Goal: Navigation & Orientation: Find specific page/section

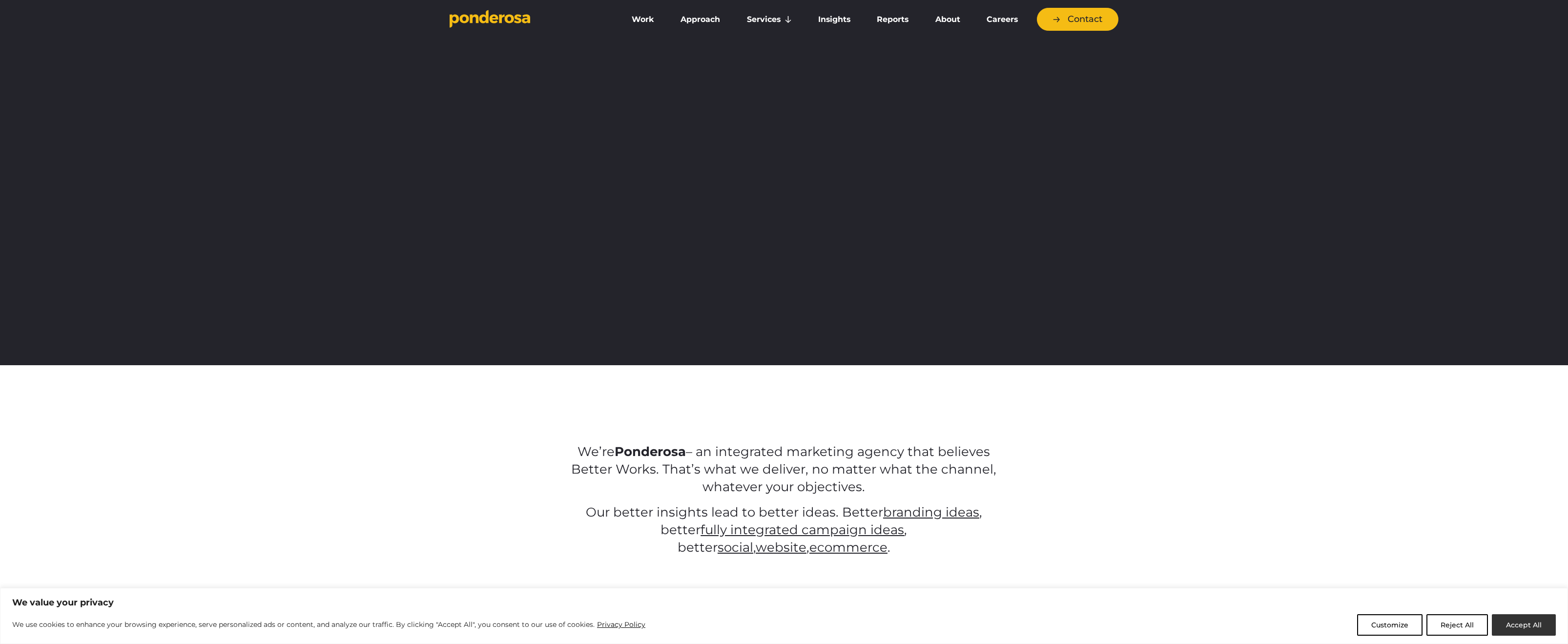
click at [1525, 625] on button "Accept All" at bounding box center [1524, 625] width 64 height 21
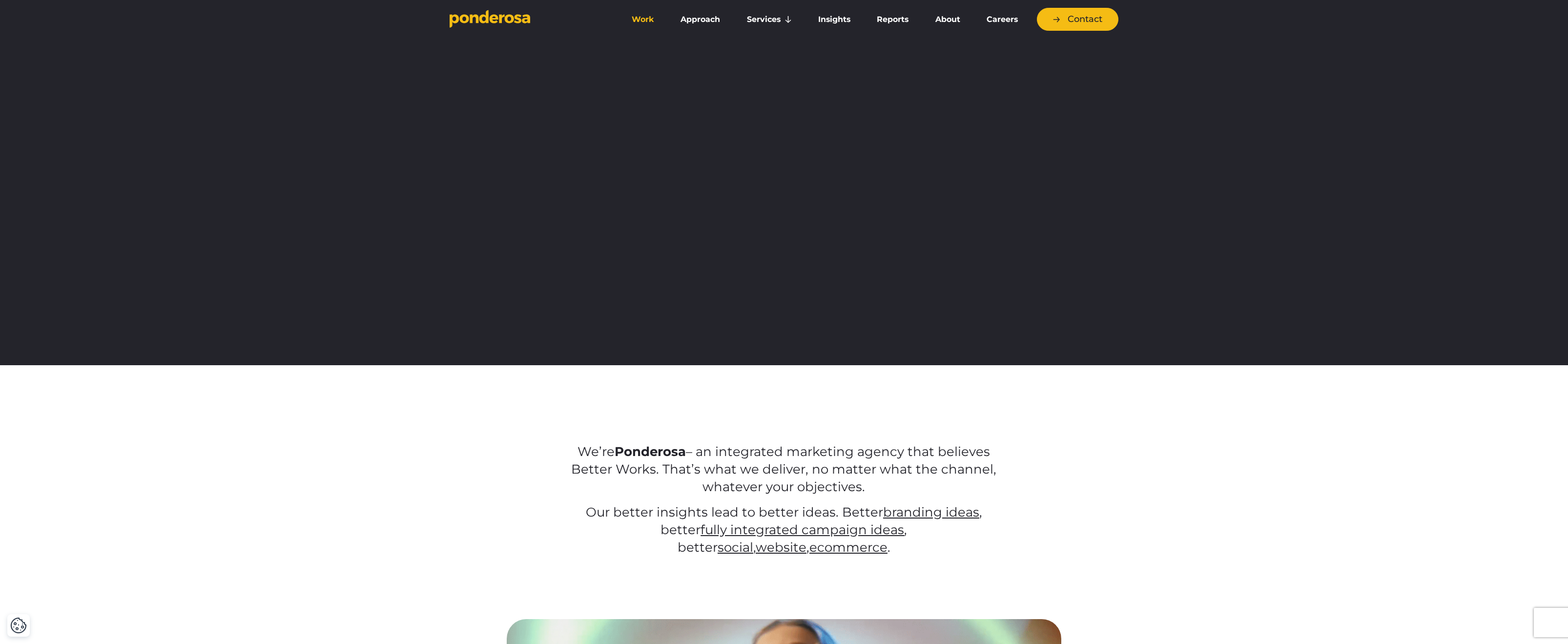
click at [641, 15] on link "Work" at bounding box center [643, 20] width 45 height 21
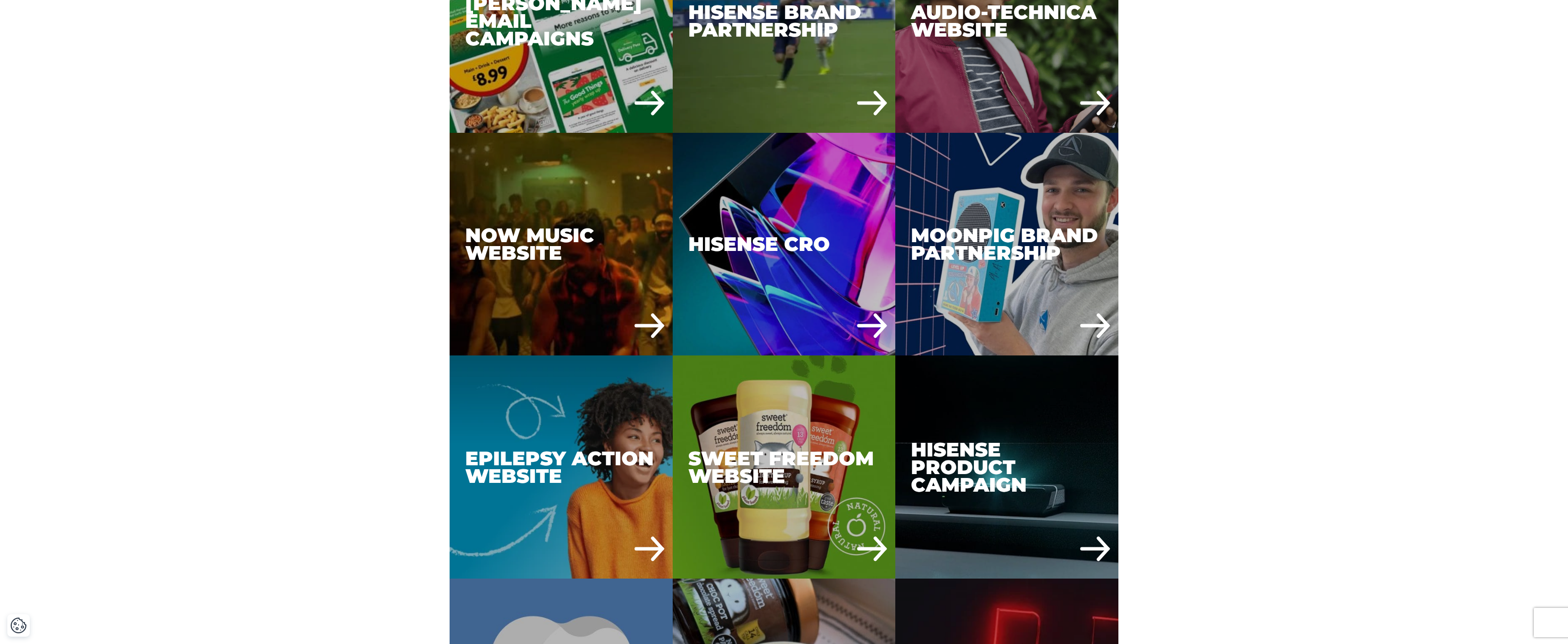
scroll to position [2882, 0]
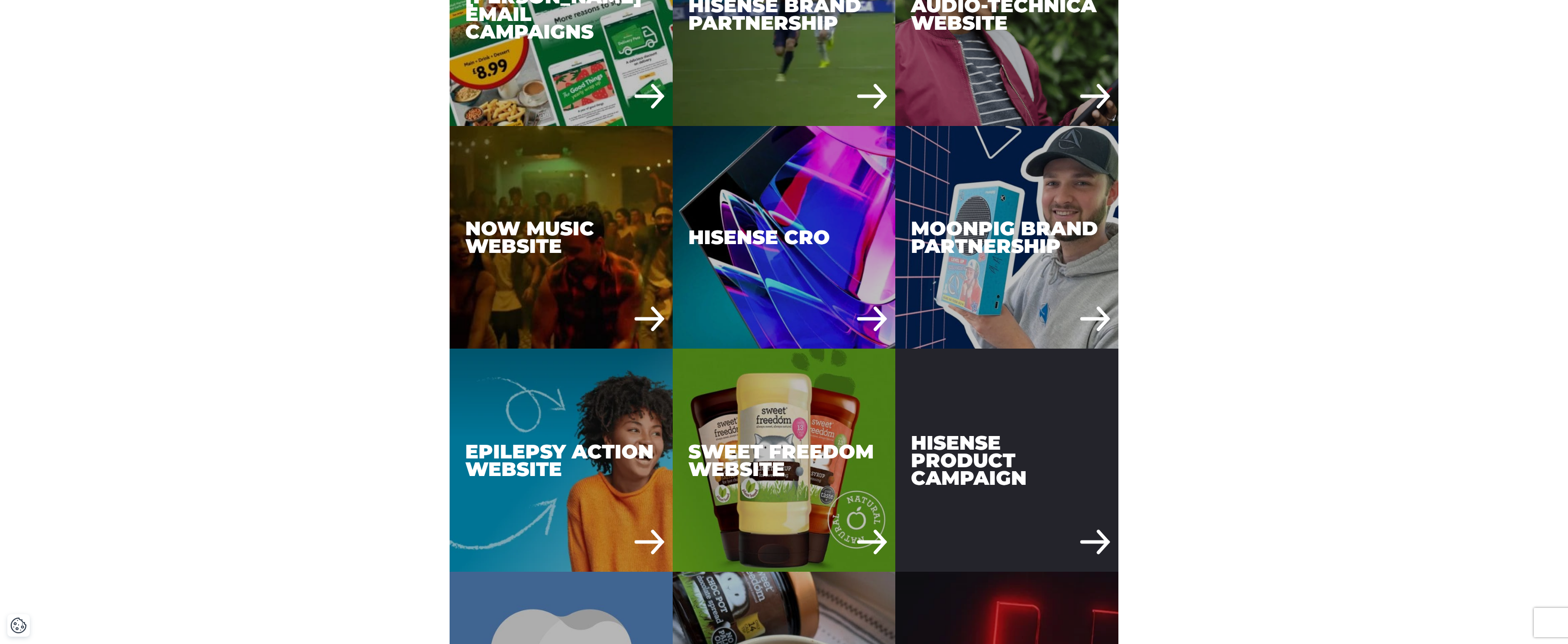
click at [987, 451] on div "Hisense Product Campaign" at bounding box center [1007, 460] width 223 height 223
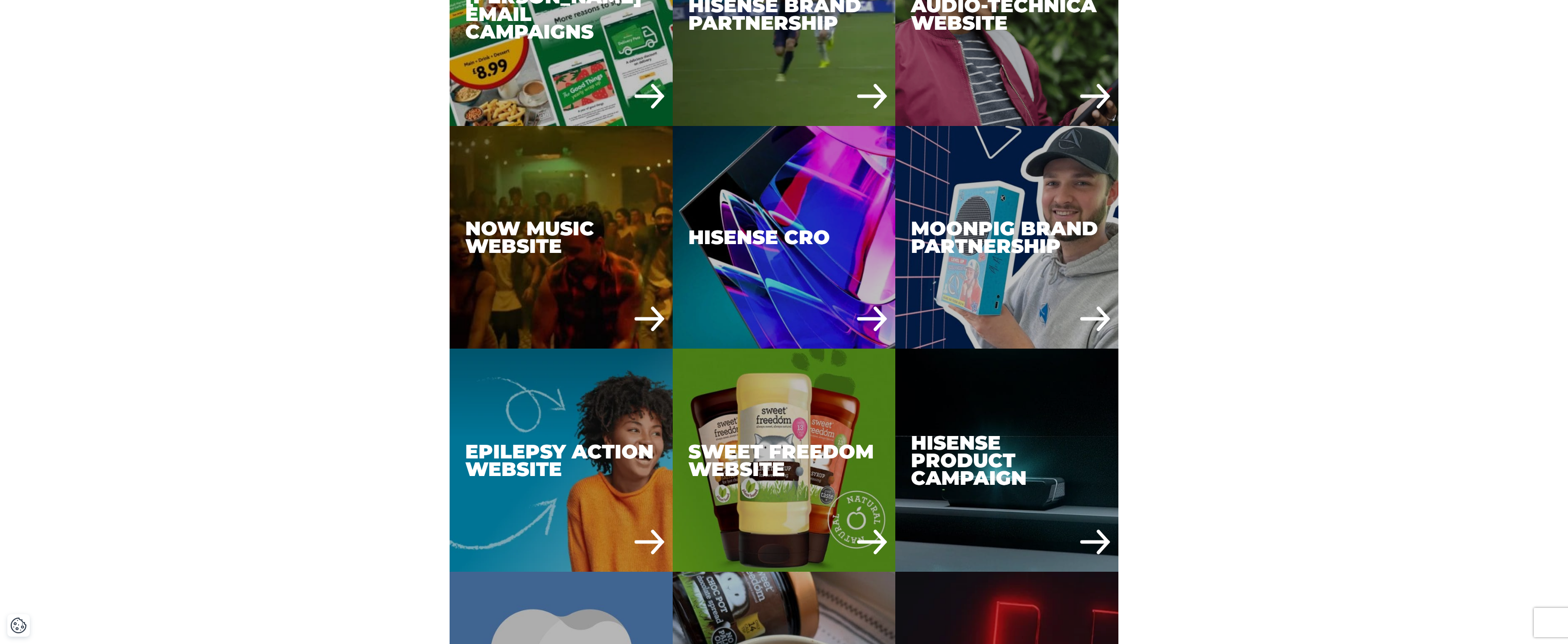
scroll to position [2883, 0]
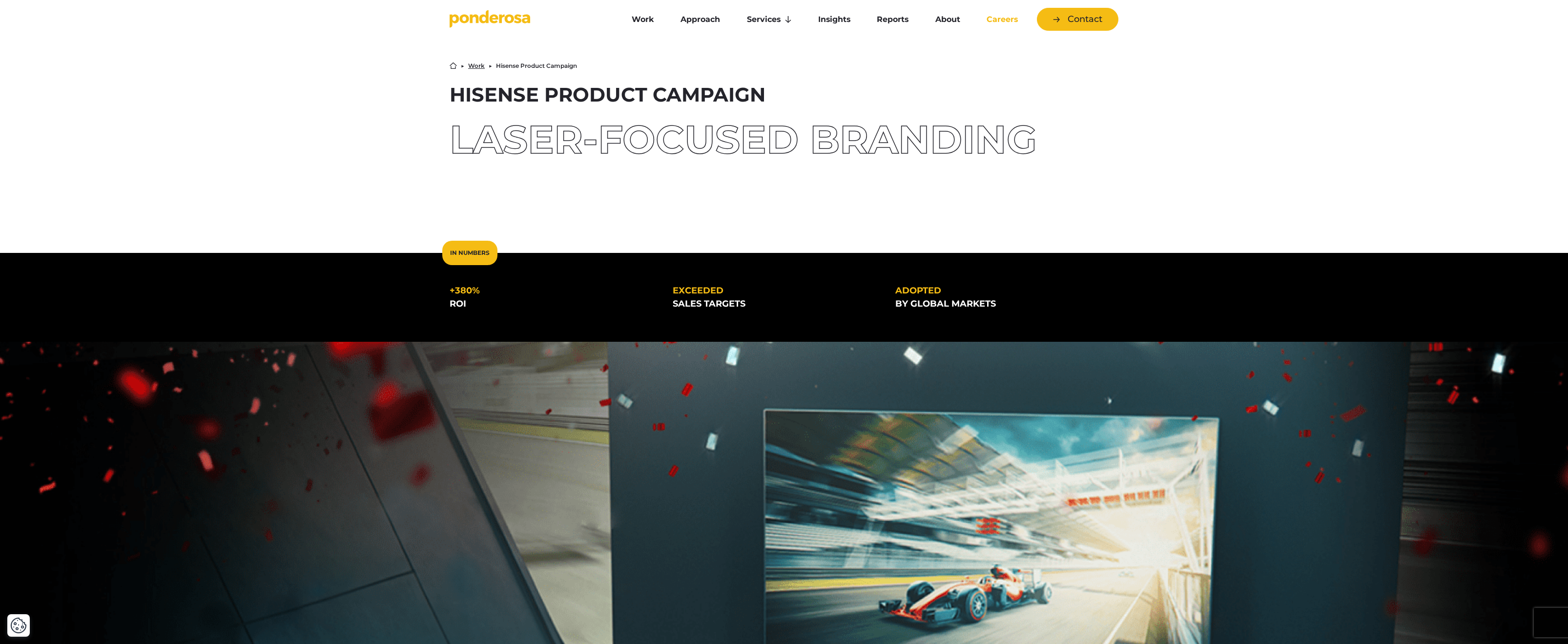
click at [1007, 20] on link "Careers" at bounding box center [1003, 20] width 54 height 21
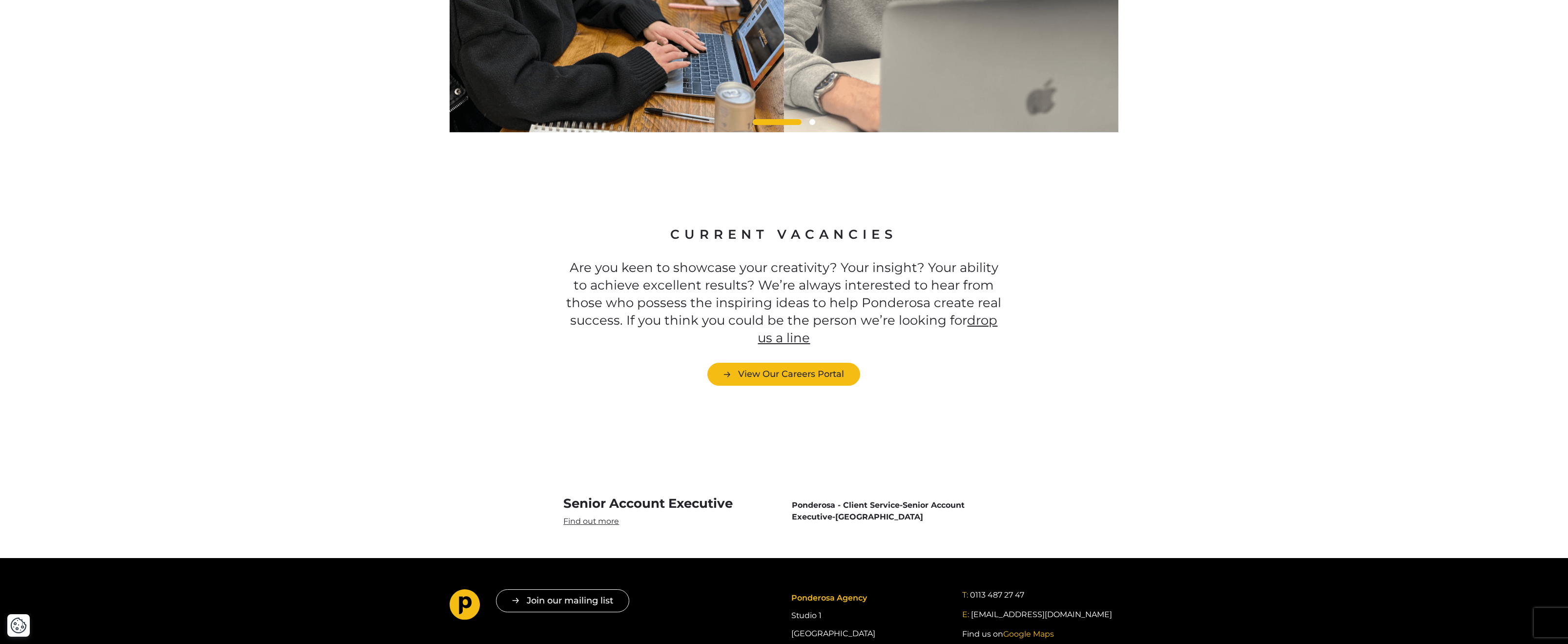
scroll to position [2540, 0]
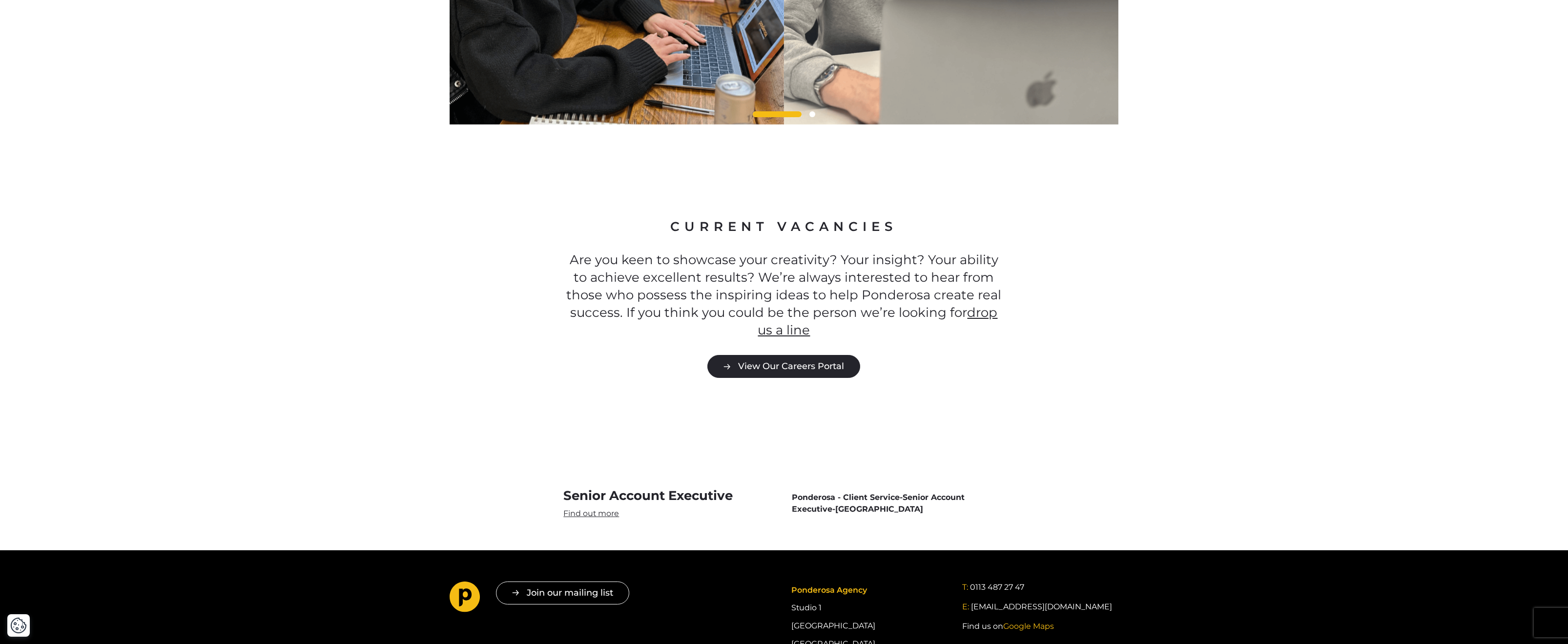
click at [771, 355] on link "View Our Careers Portal" at bounding box center [784, 366] width 153 height 23
